Goal: Transaction & Acquisition: Purchase product/service

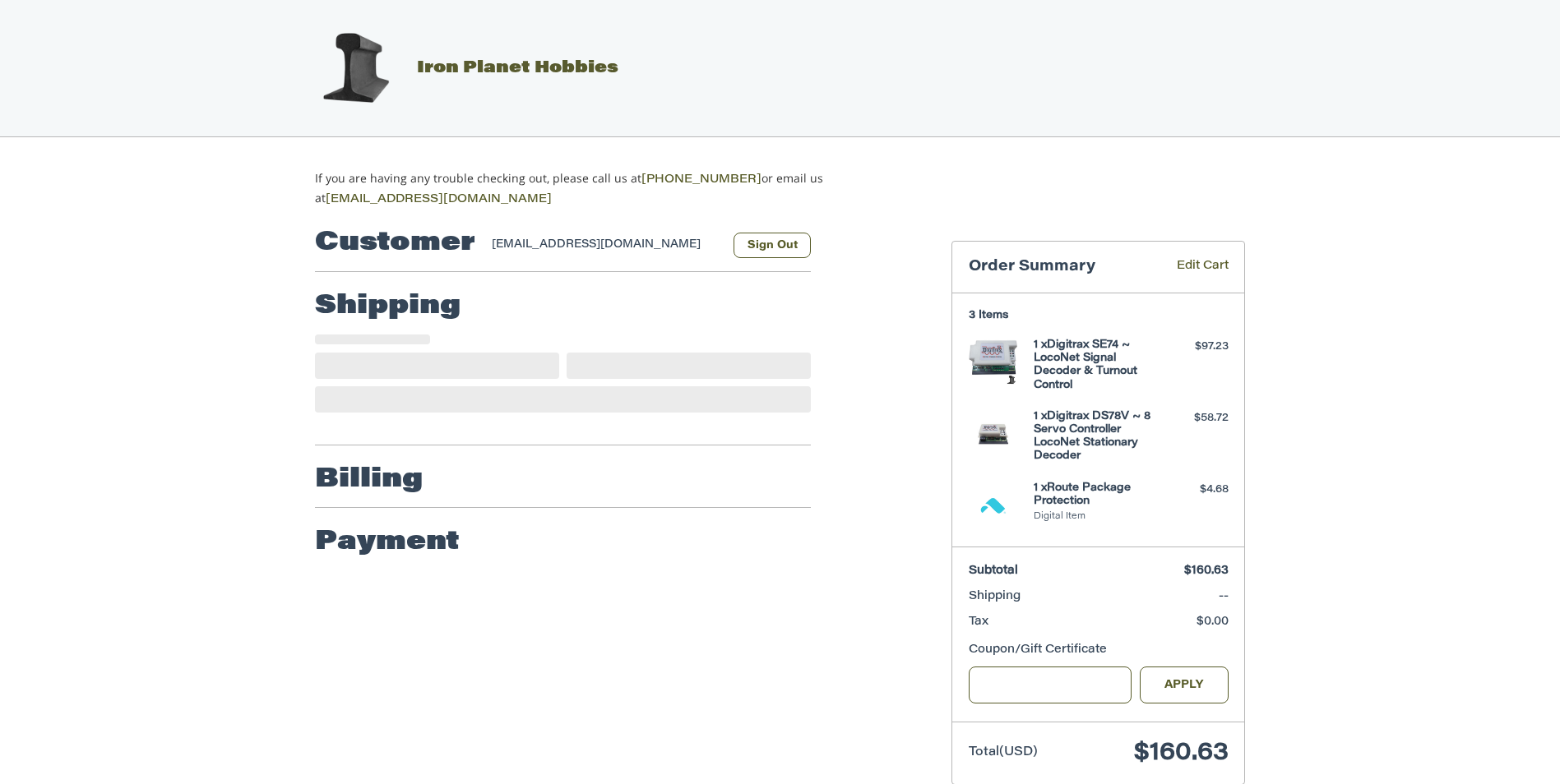
scroll to position [28, 0]
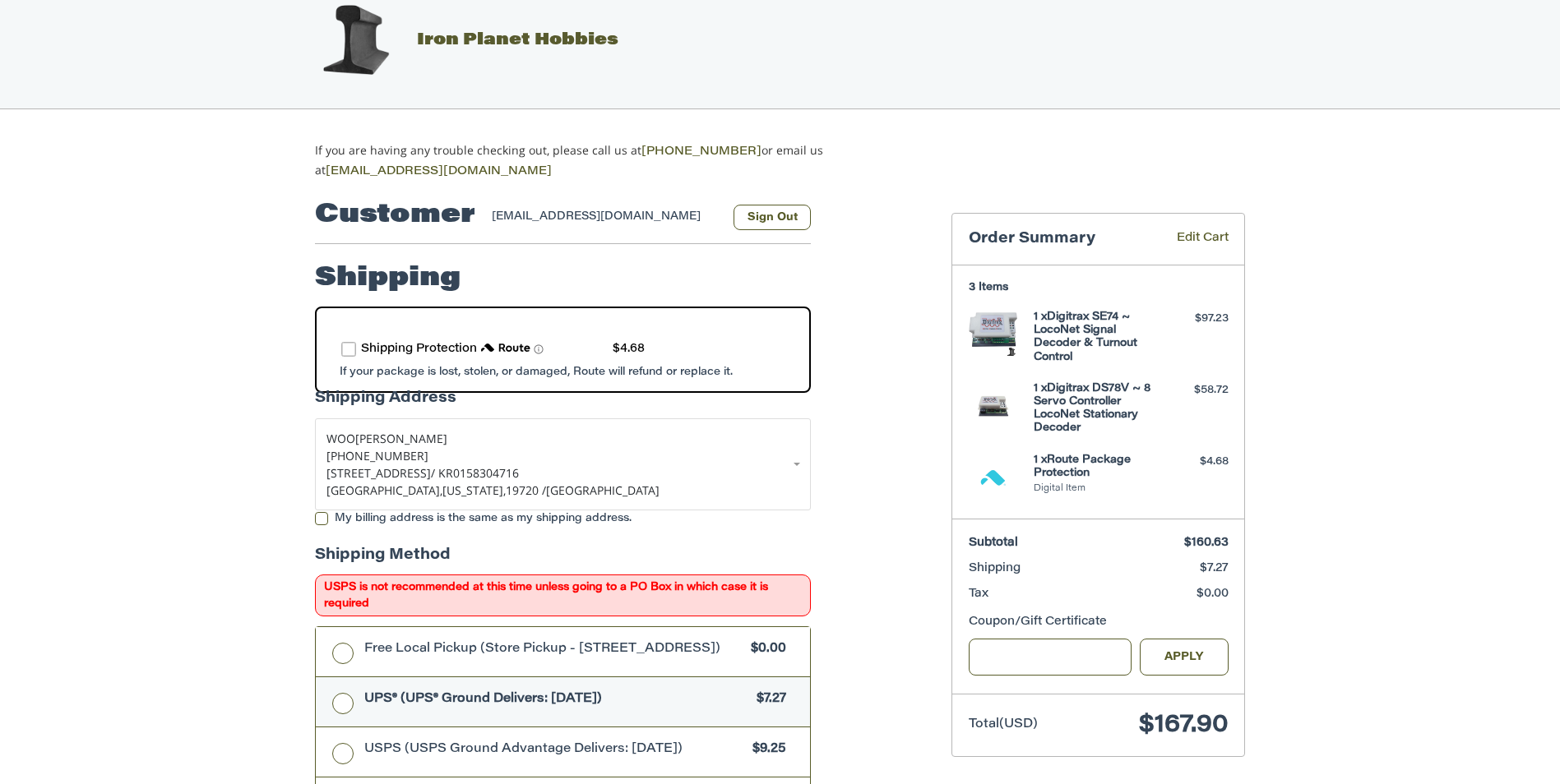
click at [353, 342] on label "route shipping protection selector element" at bounding box center [348, 349] width 15 height 15
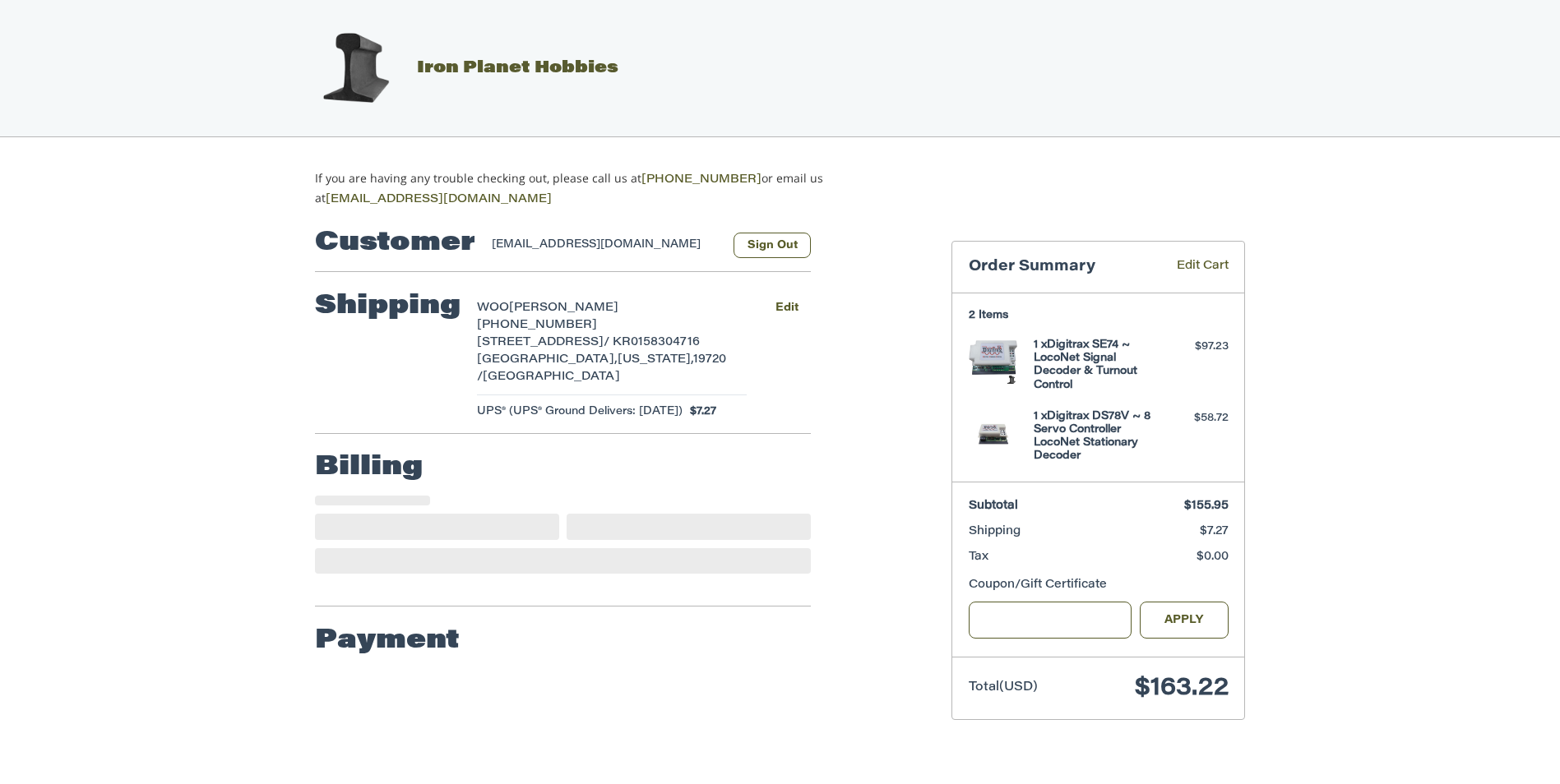
select select "**"
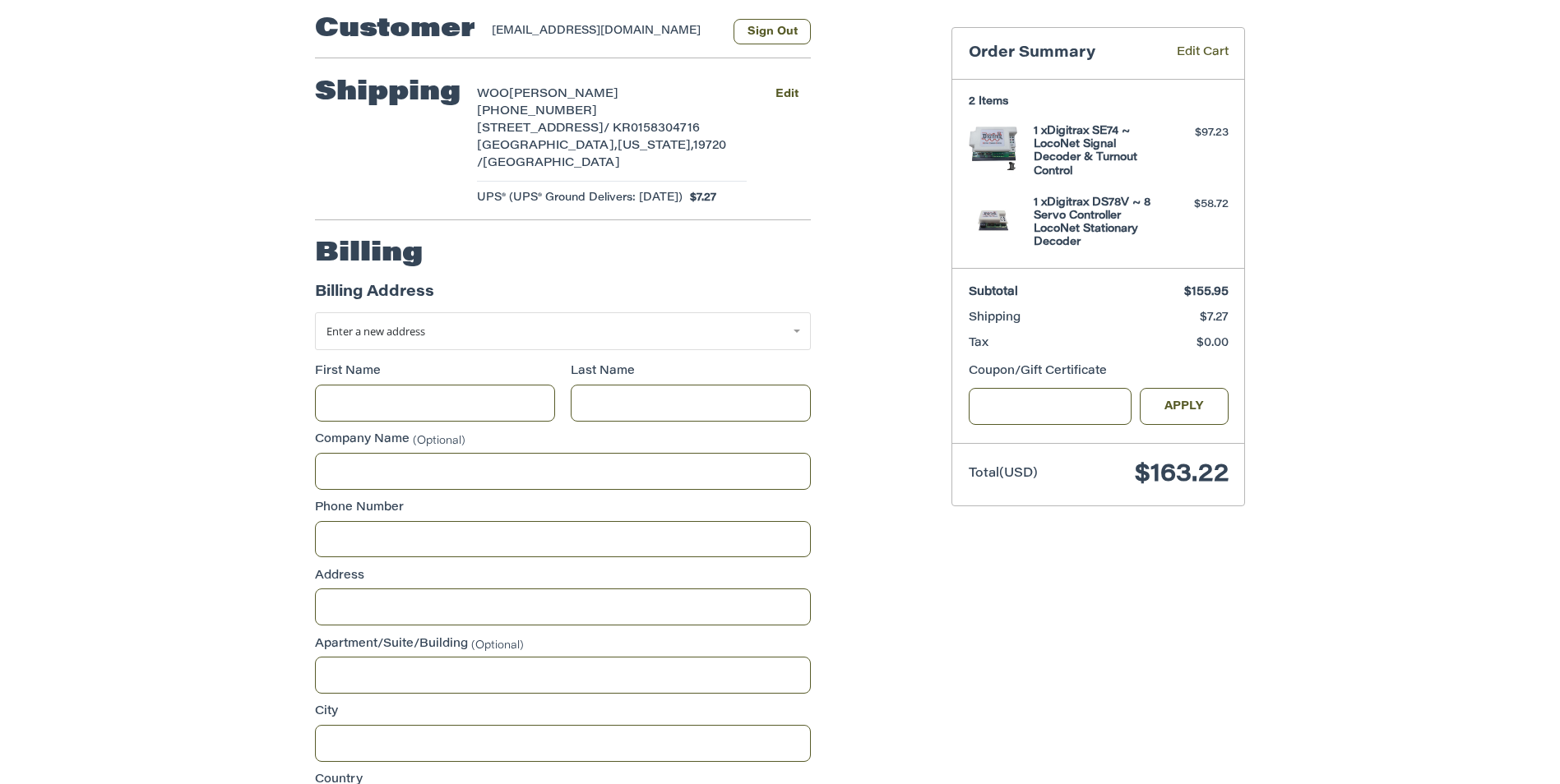
scroll to position [173, 0]
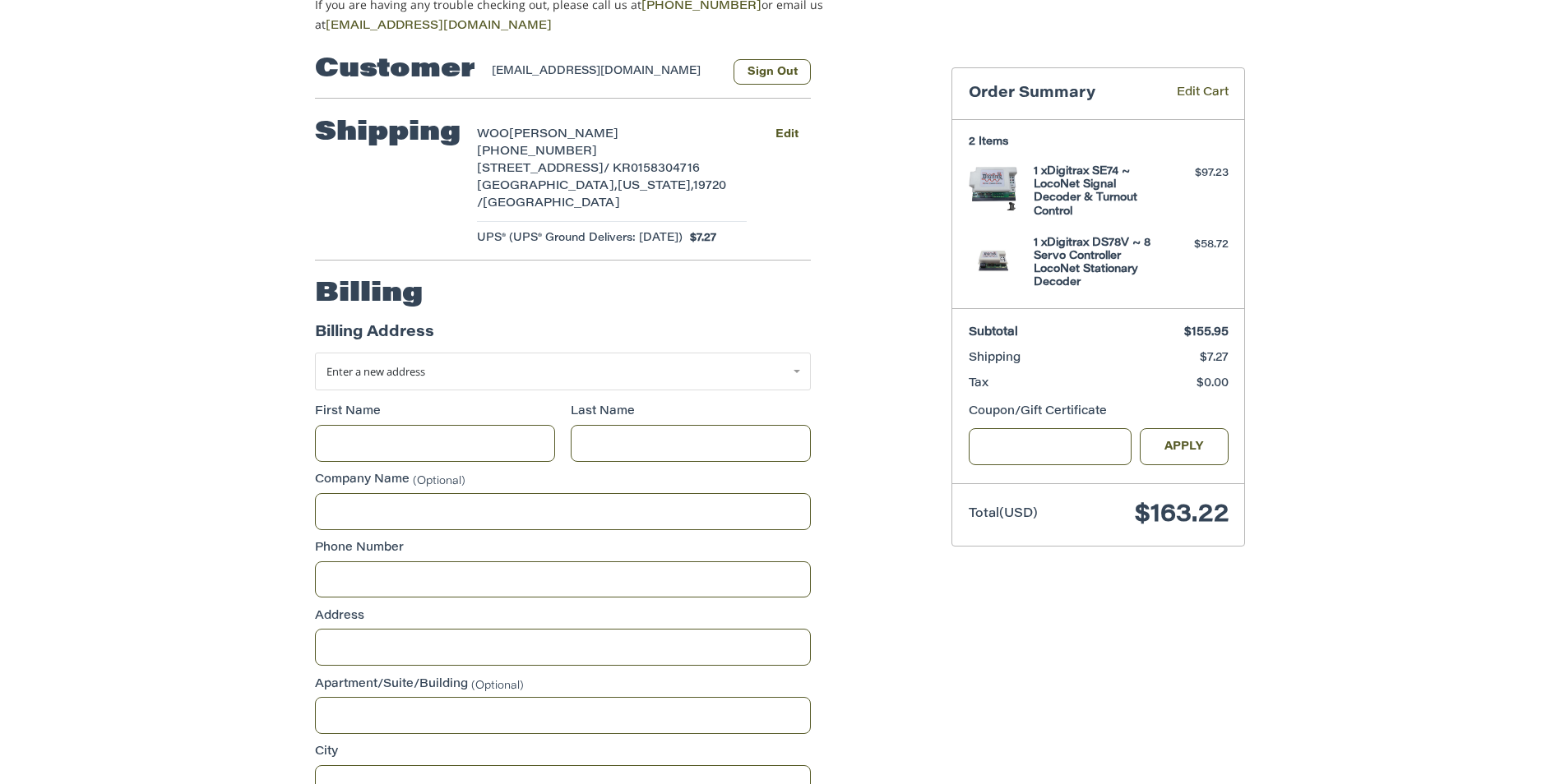
click at [663, 230] on span "UPS® (UPS® Ground Delivers: [DATE])" at bounding box center [580, 238] width 205 height 17
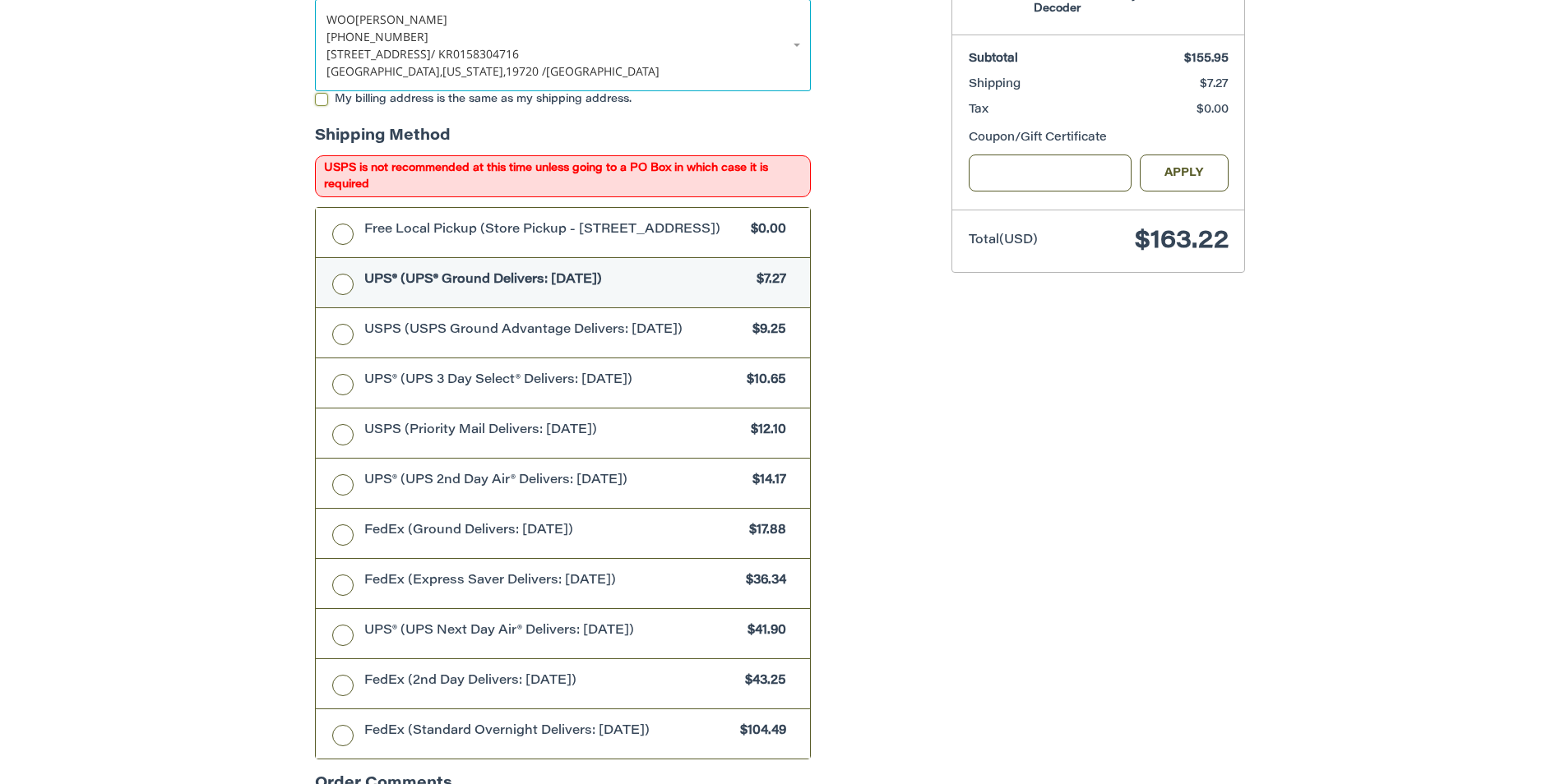
scroll to position [411, 0]
